Goal: Transaction & Acquisition: Purchase product/service

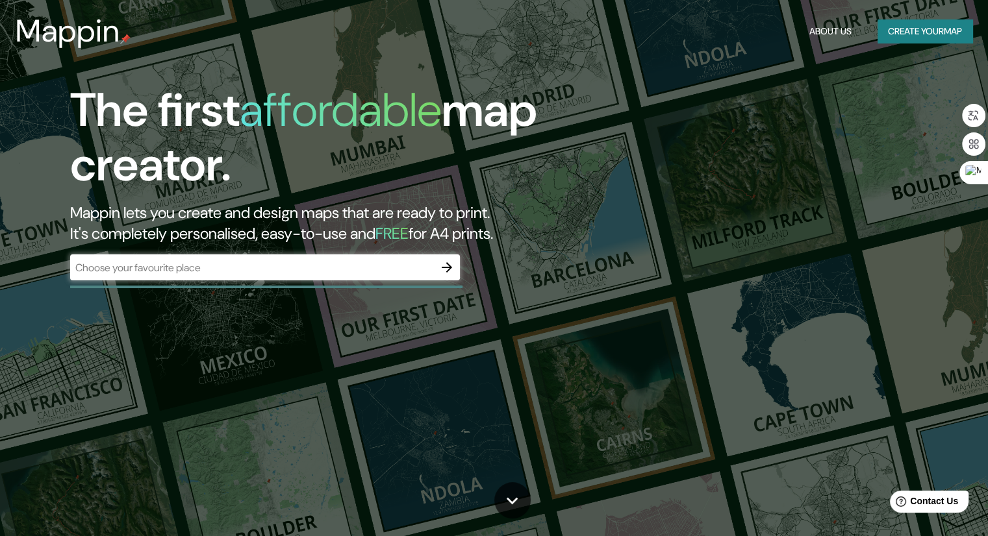
click at [779, 96] on div "The first affordable map creator. Mappin lets you create and design maps that a…" at bounding box center [494, 268] width 988 height 536
click at [314, 278] on div "​" at bounding box center [265, 268] width 390 height 26
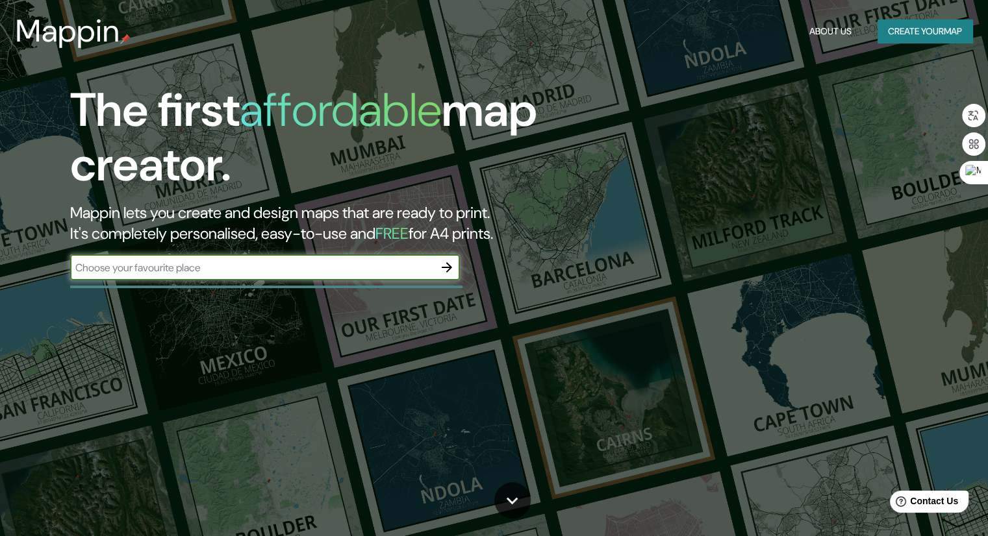
click at [444, 271] on icon "button" at bounding box center [447, 268] width 16 height 16
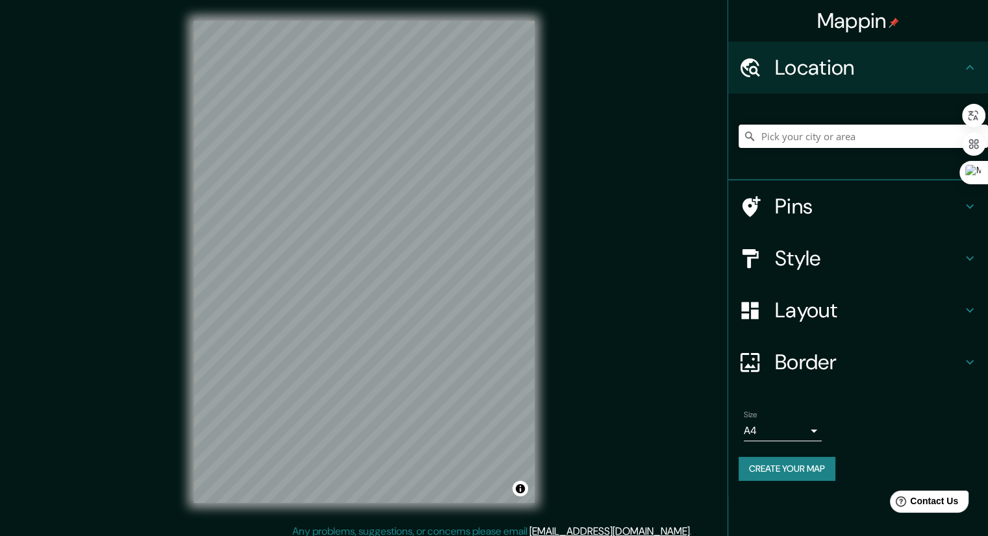
click at [790, 135] on input "Pick your city or area" at bounding box center [862, 136] width 249 height 23
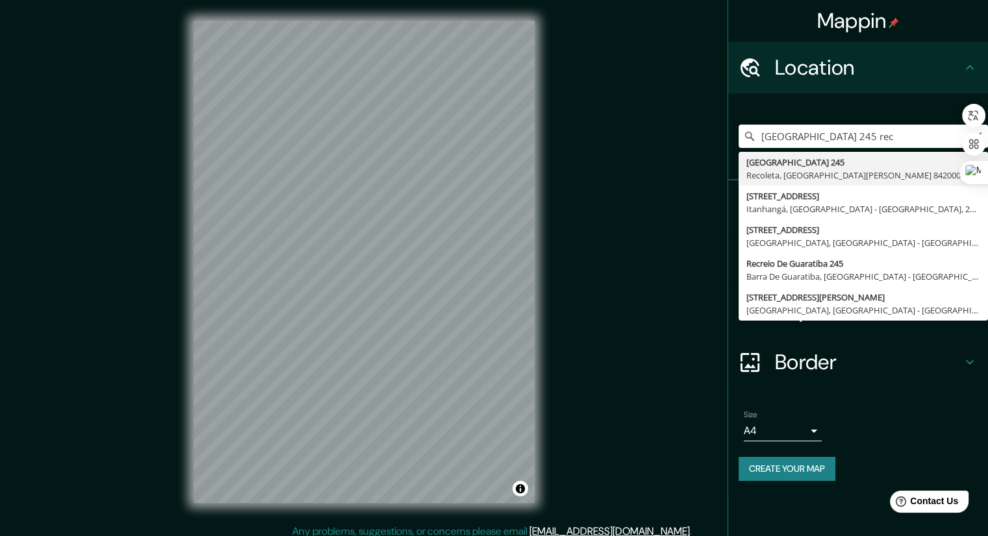
type input "[STREET_ADDRESS][PERSON_NAME]"
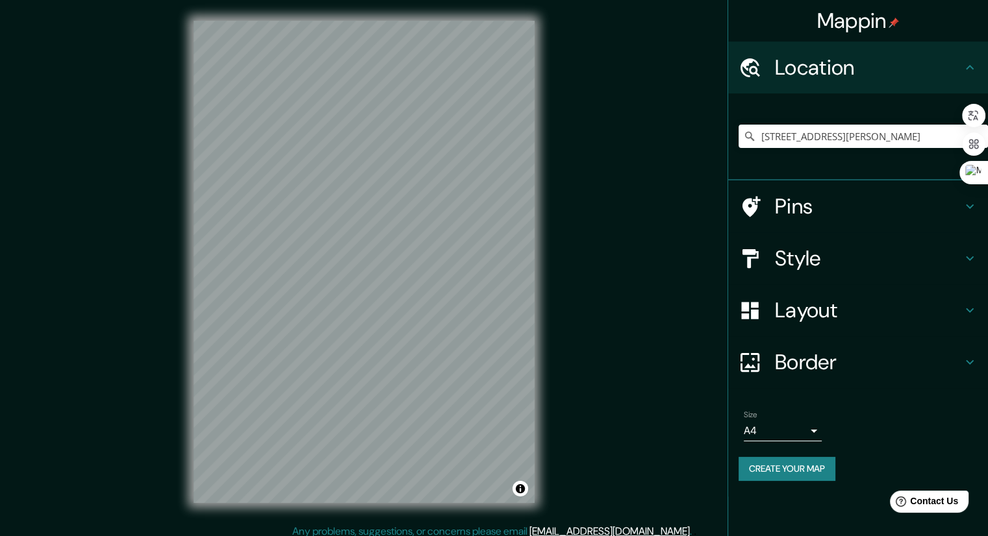
click at [849, 208] on h4 "Pins" at bounding box center [868, 207] width 187 height 26
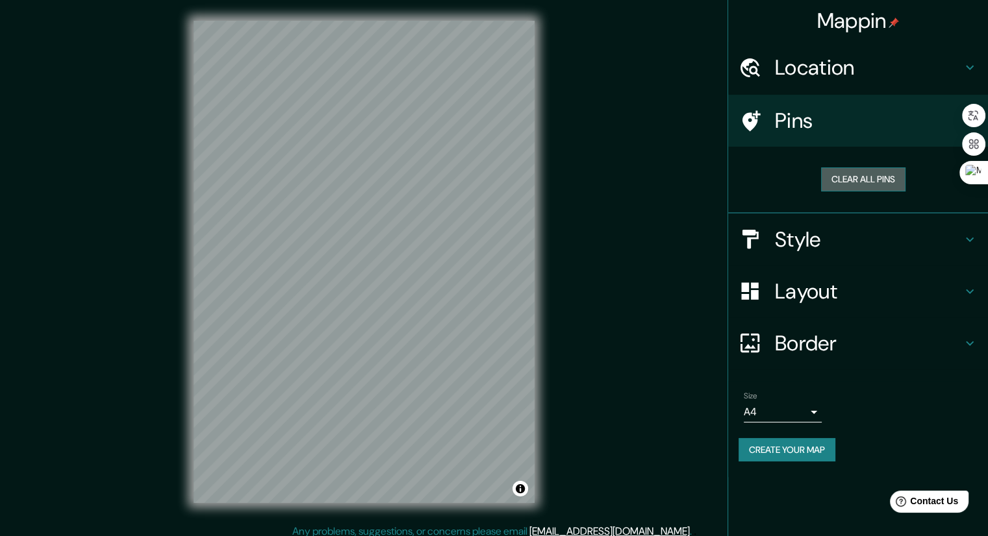
click at [875, 175] on button "Clear all pins" at bounding box center [863, 180] width 84 height 24
click at [871, 182] on button "Clear all pins" at bounding box center [863, 180] width 84 height 24
click at [873, 180] on button "Clear all pins" at bounding box center [863, 180] width 84 height 24
click at [868, 136] on div "Pins" at bounding box center [858, 121] width 260 height 52
click at [805, 128] on h4 "Pins" at bounding box center [868, 121] width 187 height 26
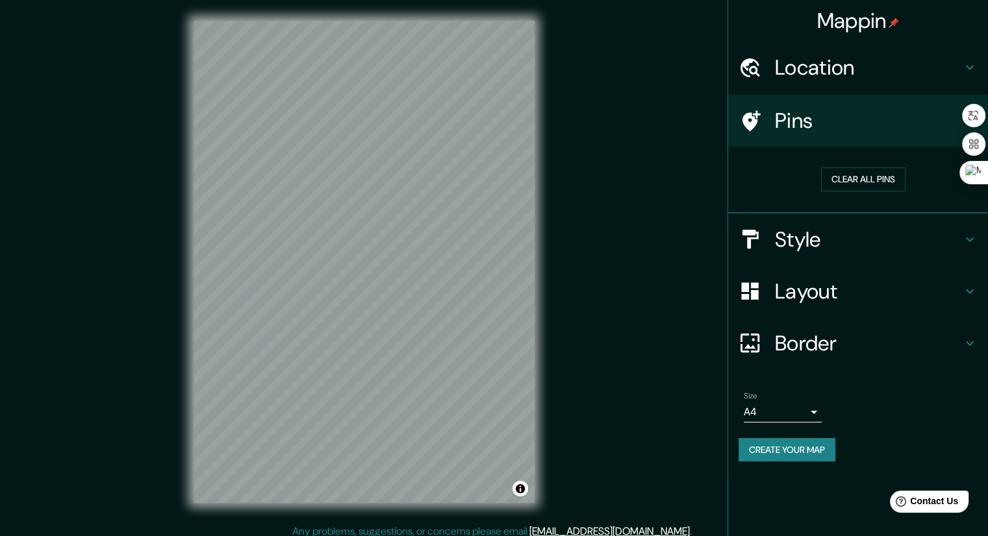
click at [805, 128] on h4 "Pins" at bounding box center [868, 121] width 187 height 26
drag, startPoint x: 805, startPoint y: 128, endPoint x: 805, endPoint y: 143, distance: 14.9
click at [805, 141] on div "Pins" at bounding box center [858, 121] width 260 height 52
click at [827, 227] on h4 "Style" at bounding box center [868, 240] width 187 height 26
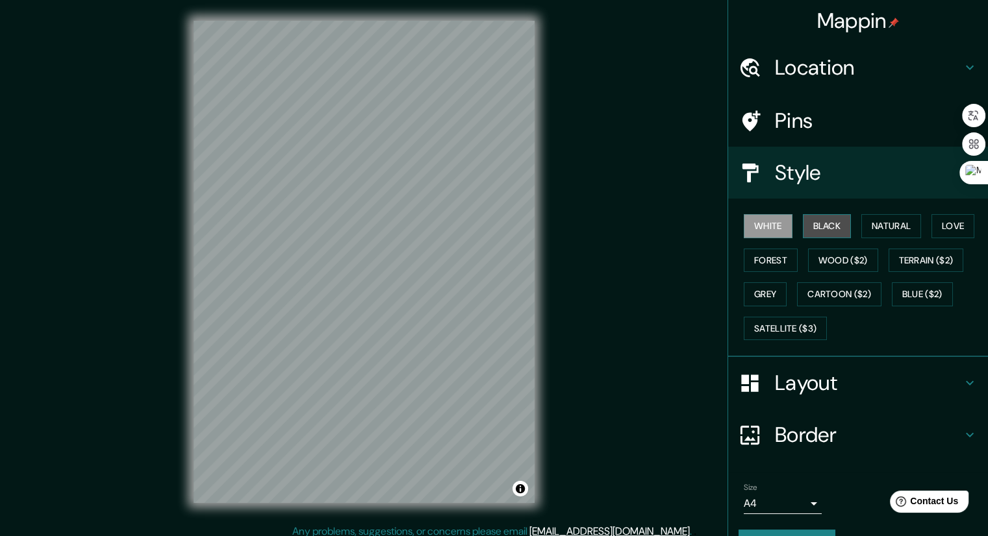
click at [817, 219] on button "Black" at bounding box center [827, 226] width 49 height 24
click at [844, 60] on h4 "Location" at bounding box center [868, 68] width 187 height 26
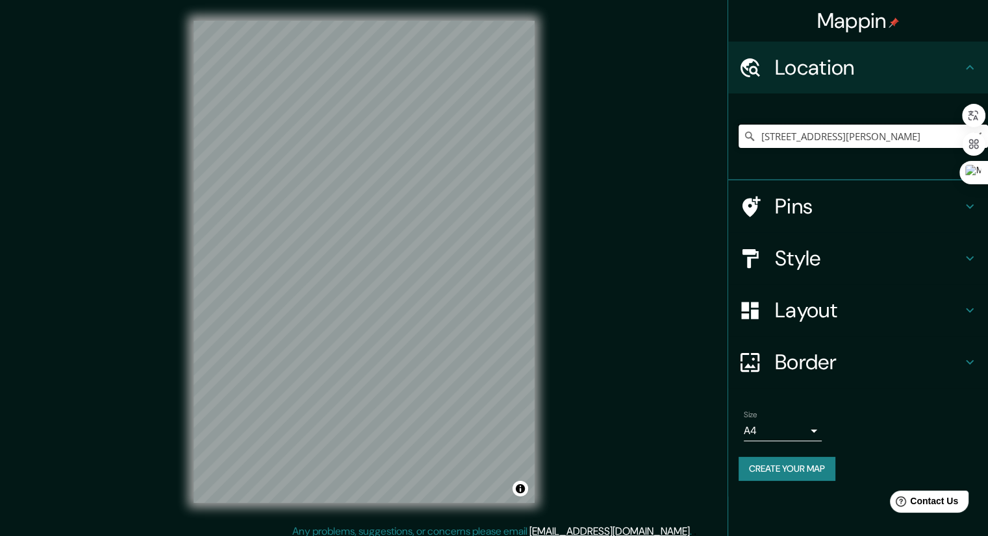
click at [827, 138] on input "[STREET_ADDRESS][PERSON_NAME]" at bounding box center [862, 136] width 249 height 23
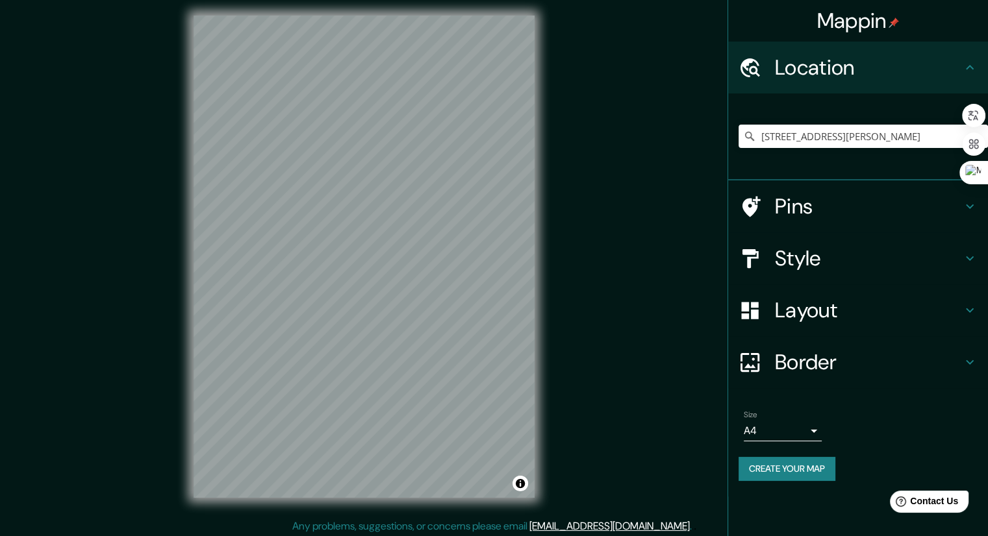
scroll to position [8, 0]
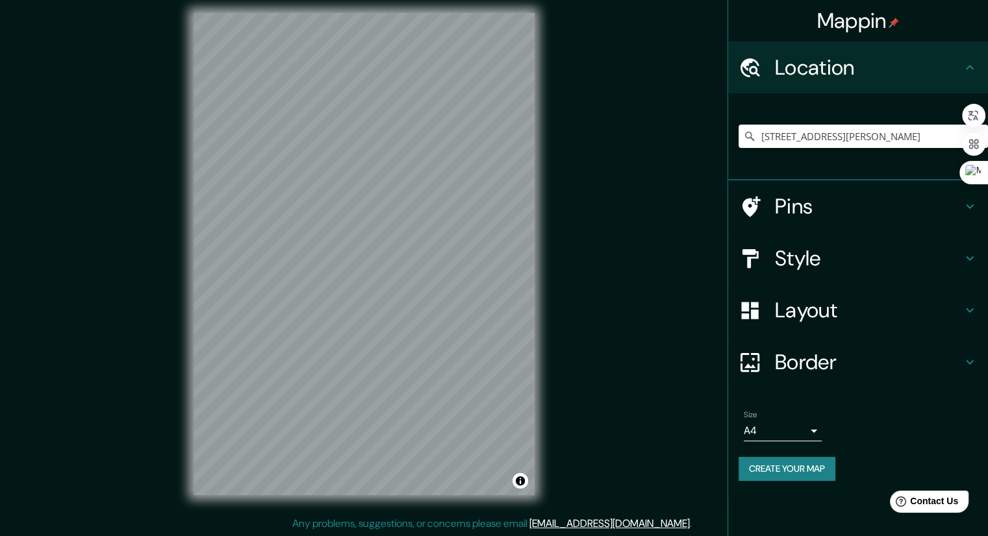
click at [842, 268] on h4 "Style" at bounding box center [868, 258] width 187 height 26
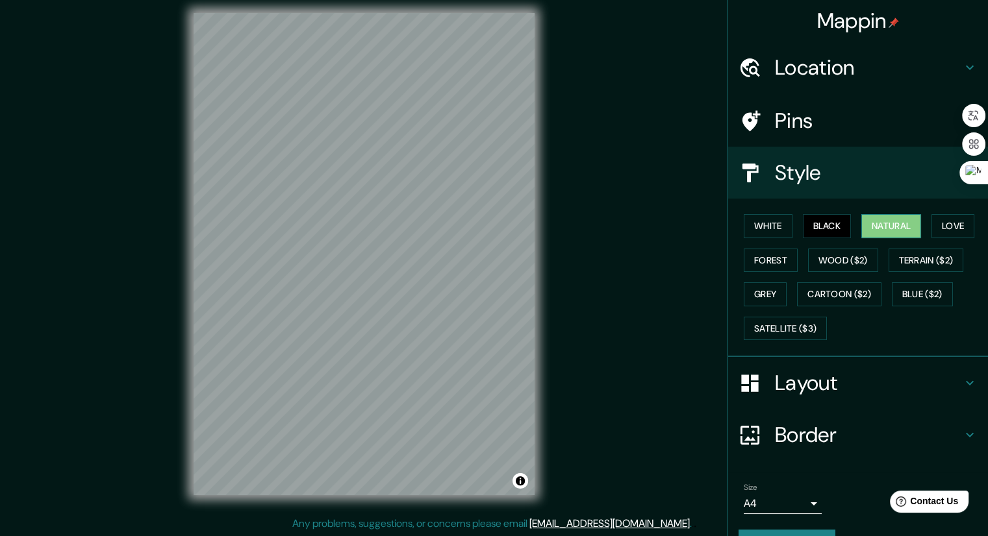
click at [882, 221] on button "Natural" at bounding box center [891, 226] width 60 height 24
click at [942, 229] on button "Love" at bounding box center [952, 226] width 43 height 24
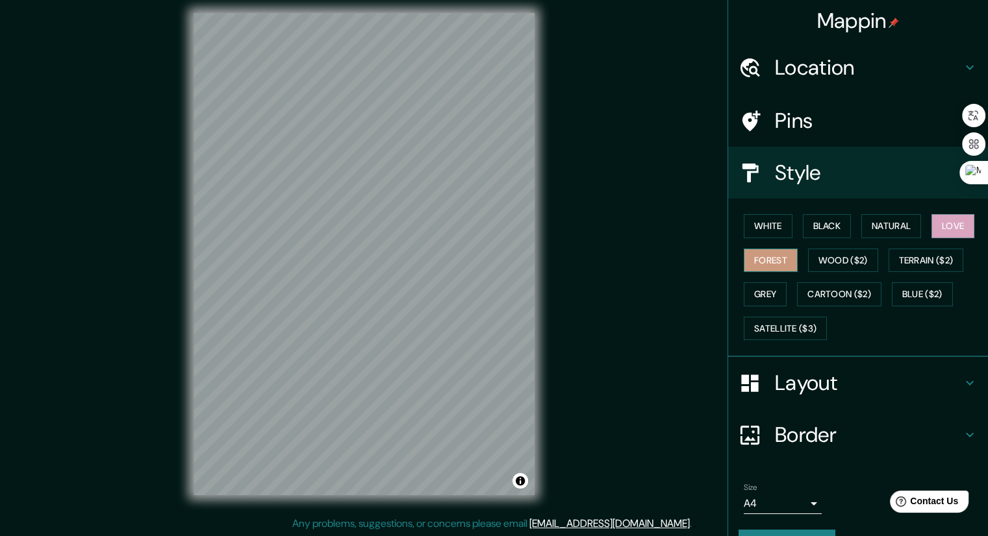
click at [776, 260] on button "Forest" at bounding box center [770, 261] width 54 height 24
click at [849, 271] on div "White Black Natural Love Forest Wood ($2) Terrain ($2) Grey Cartoon ($2) Blue (…" at bounding box center [862, 277] width 249 height 136
click at [862, 265] on button "Wood ($2)" at bounding box center [843, 261] width 70 height 24
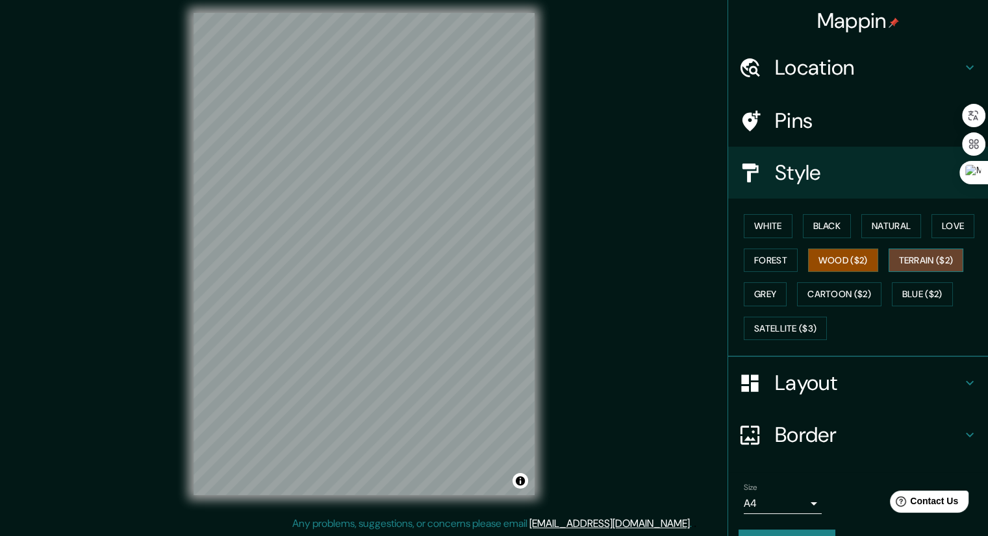
click at [904, 268] on button "Terrain ($2)" at bounding box center [925, 261] width 75 height 24
click at [825, 249] on button "Wood ($2)" at bounding box center [843, 261] width 70 height 24
click at [762, 298] on button "Grey" at bounding box center [764, 294] width 43 height 24
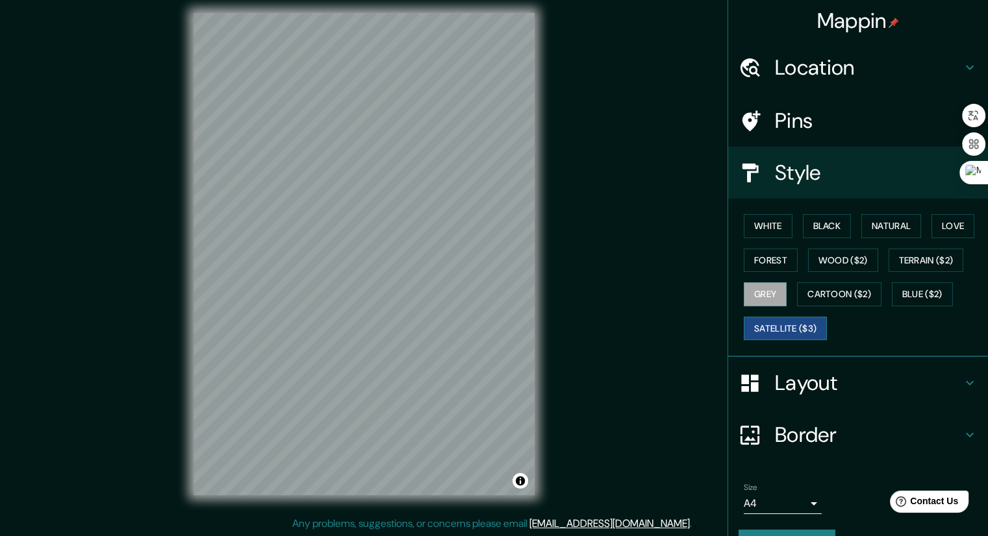
click at [805, 325] on button "Satellite ($3)" at bounding box center [784, 329] width 83 height 24
click at [814, 284] on button "Cartoon ($2)" at bounding box center [839, 294] width 84 height 24
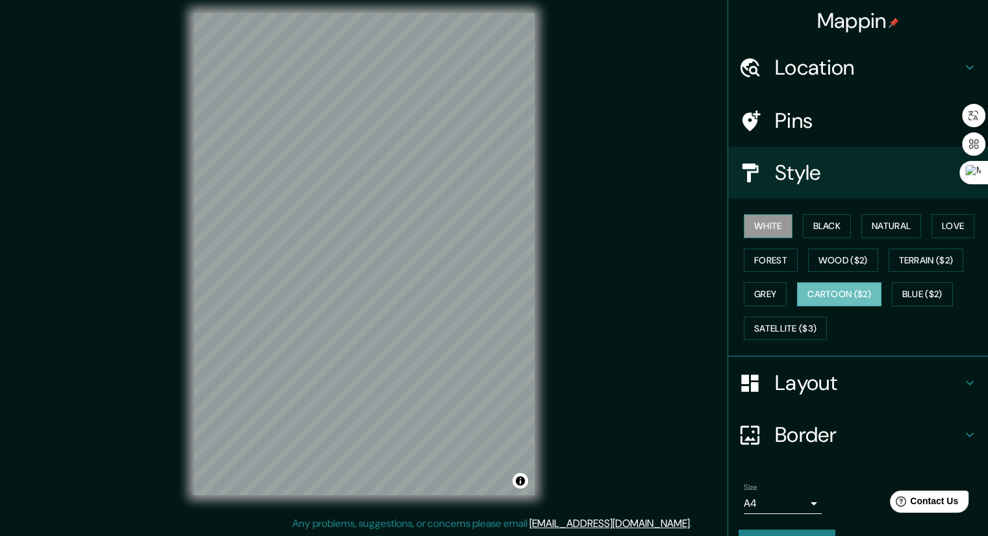
click at [766, 229] on button "White" at bounding box center [767, 226] width 49 height 24
click at [838, 221] on button "Black" at bounding box center [827, 226] width 49 height 24
click at [805, 51] on div "Location" at bounding box center [858, 68] width 260 height 52
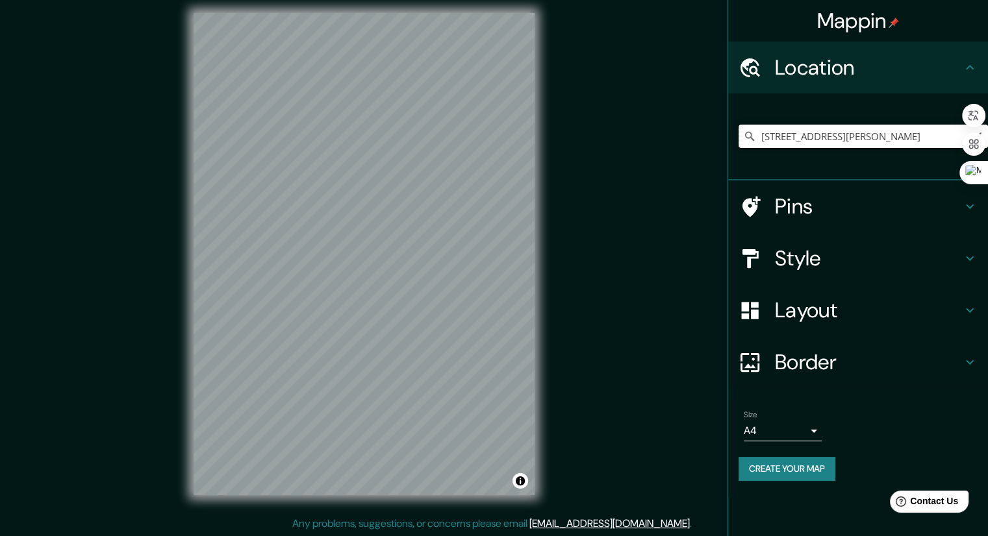
click at [793, 138] on input "[STREET_ADDRESS][PERSON_NAME]" at bounding box center [862, 136] width 249 height 23
click at [794, 138] on input "[STREET_ADDRESS][PERSON_NAME]" at bounding box center [862, 136] width 249 height 23
